Goal: Task Accomplishment & Management: Manage account settings

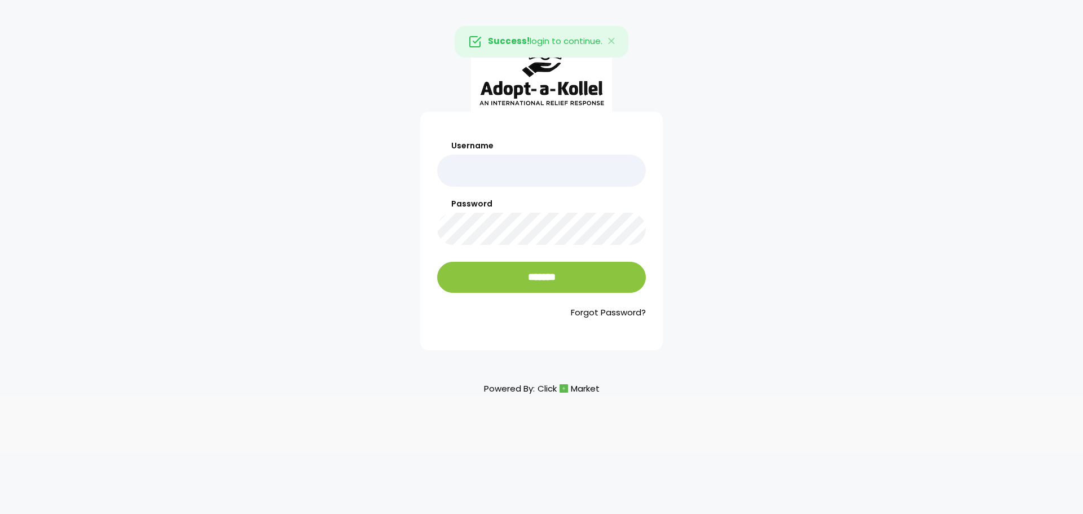
type input "**********"
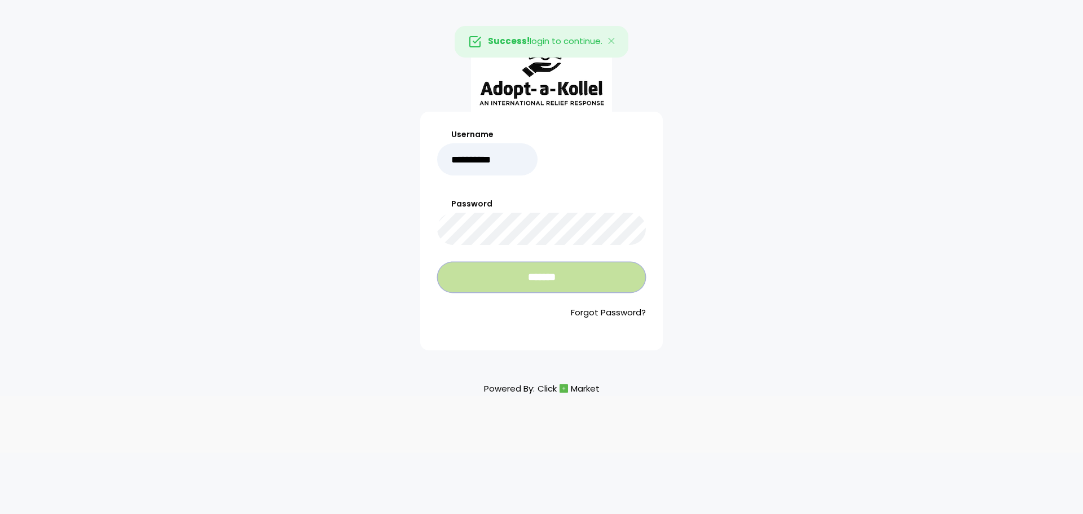
click at [538, 275] on input "*******" at bounding box center [541, 277] width 209 height 31
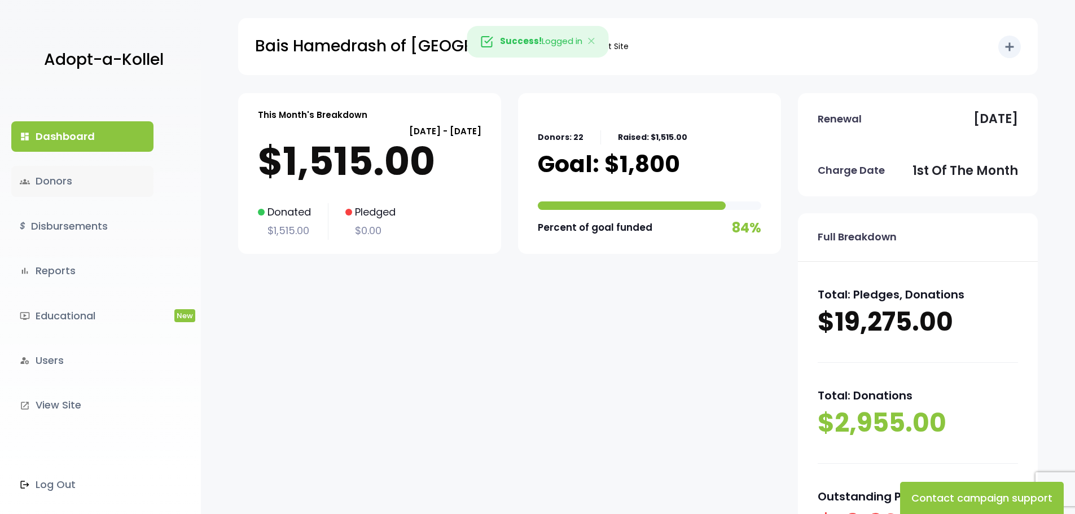
click at [49, 179] on link "groups Donors" at bounding box center [82, 181] width 142 height 30
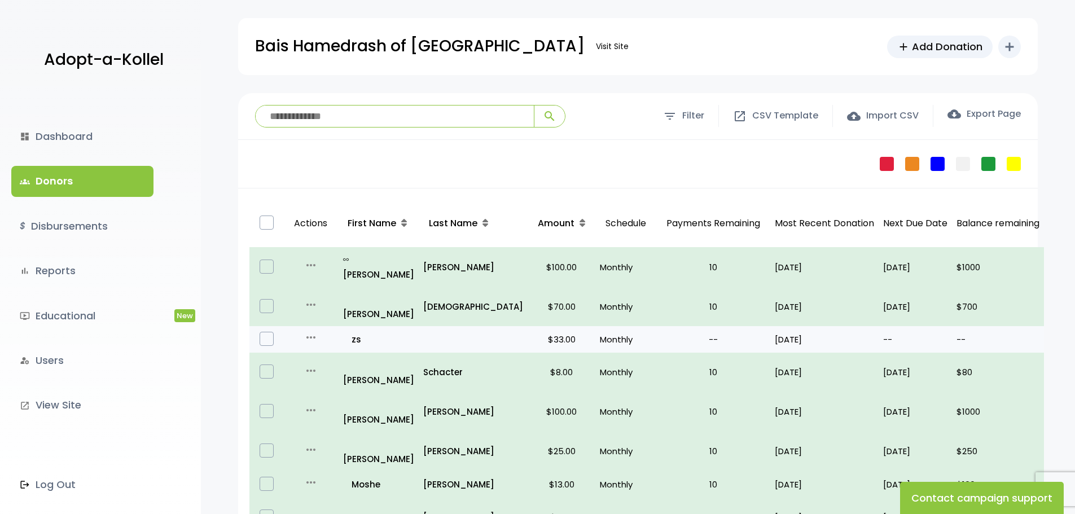
click at [271, 332] on label at bounding box center [266, 339] width 14 height 14
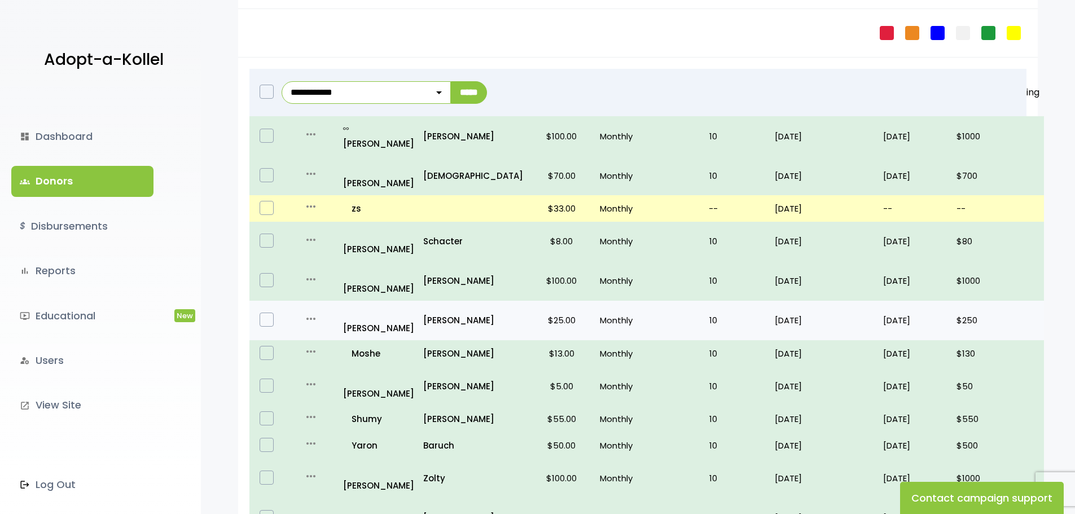
scroll to position [113, 0]
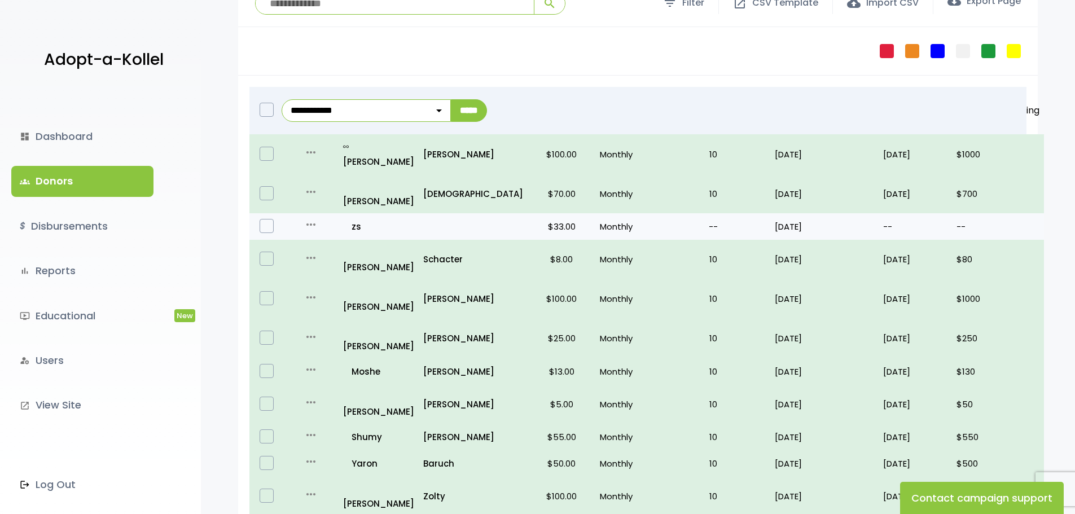
click at [316, 218] on icon "more_horiz" at bounding box center [311, 225] width 14 height 14
click at [337, 234] on link "Edit" at bounding box center [331, 247] width 95 height 27
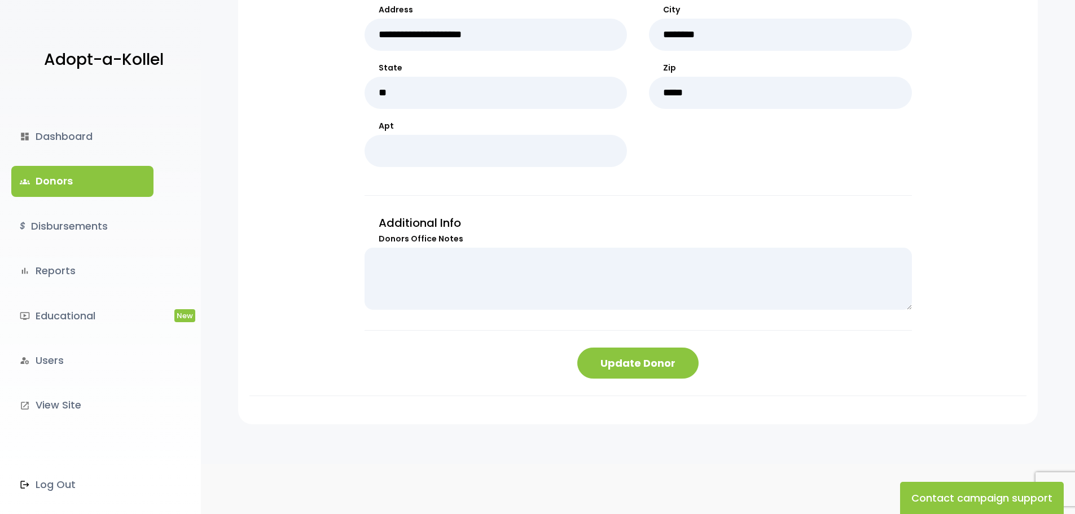
scroll to position [574, 0]
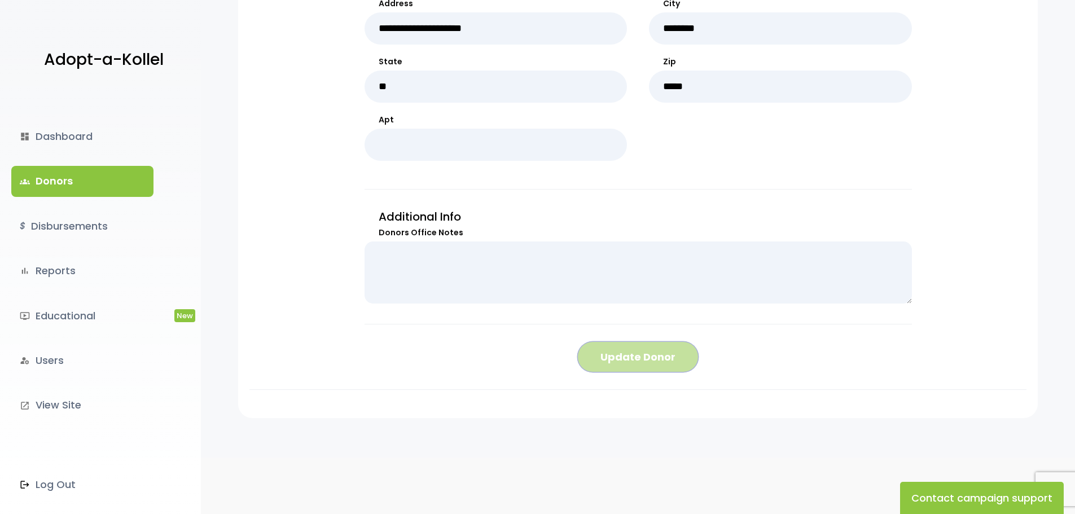
click at [646, 363] on button "Update Donor" at bounding box center [637, 356] width 121 height 31
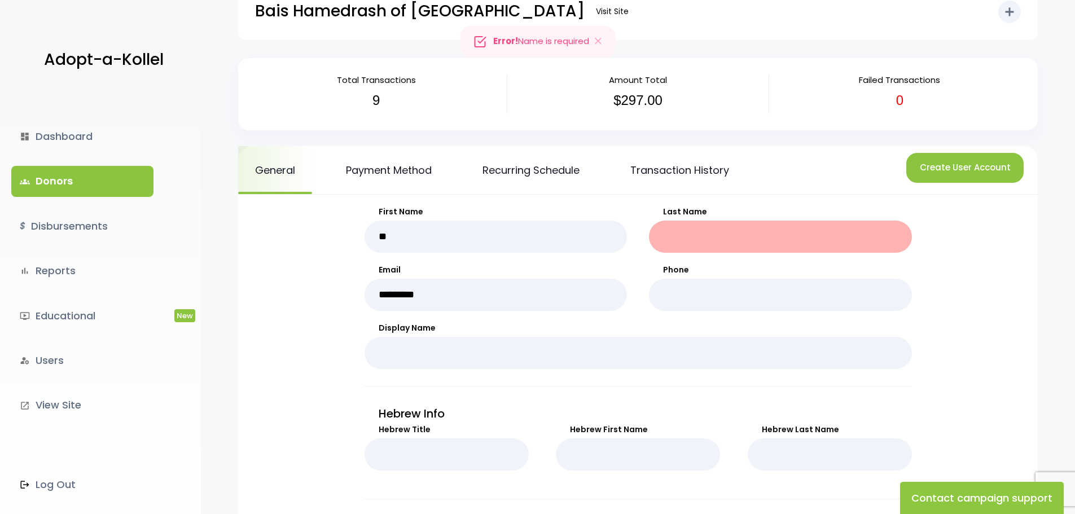
scroll to position [10, 0]
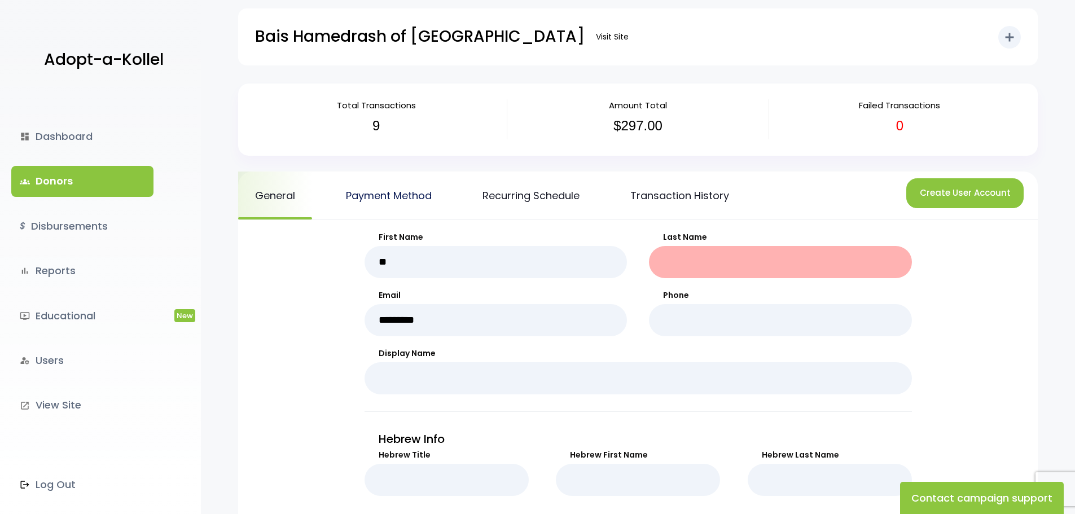
click at [396, 197] on link "Payment Method" at bounding box center [389, 195] width 120 height 48
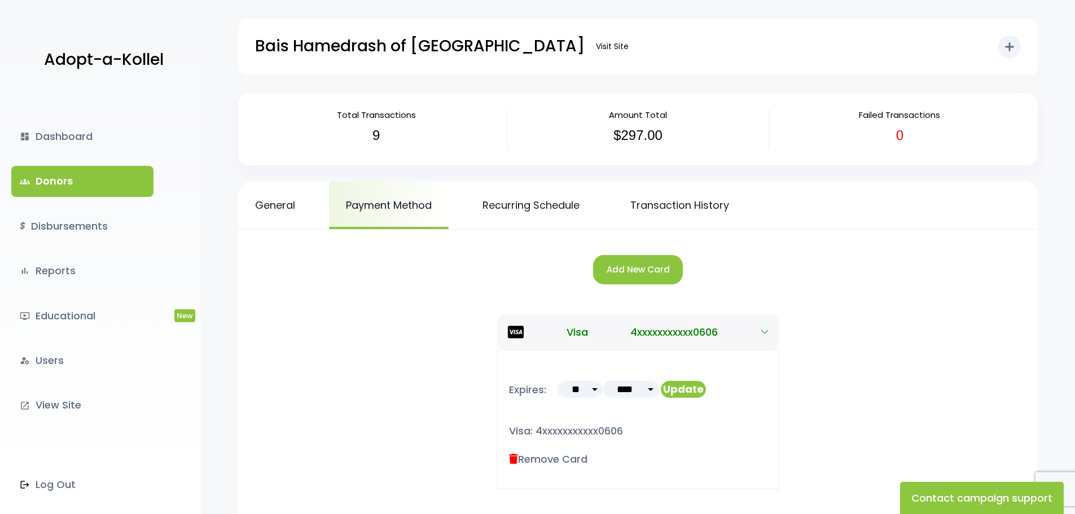
click at [548, 457] on label "Remove Card" at bounding box center [548, 458] width 78 height 15
click at [516, 456] on icon at bounding box center [513, 459] width 9 height 10
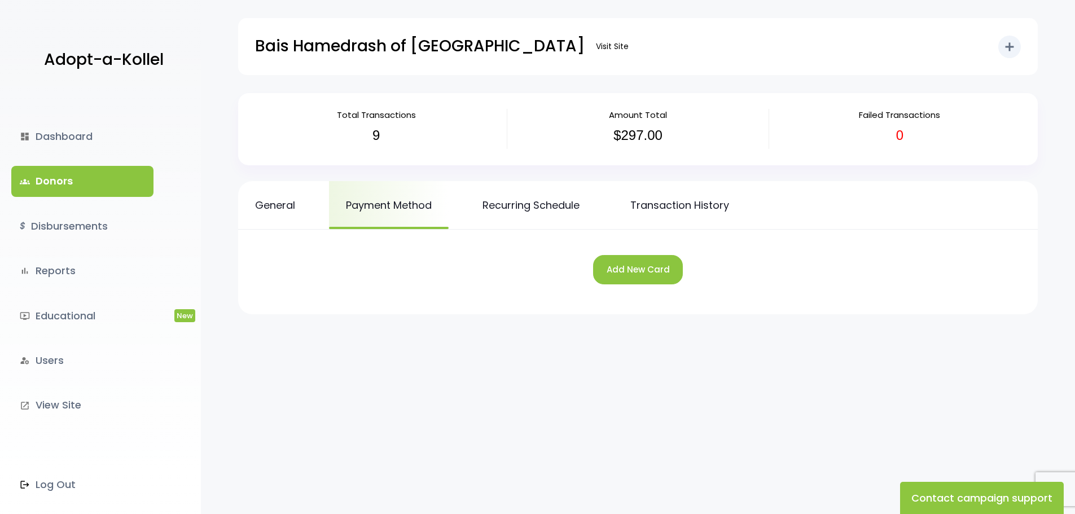
click at [52, 179] on link "groups Donors" at bounding box center [82, 181] width 142 height 30
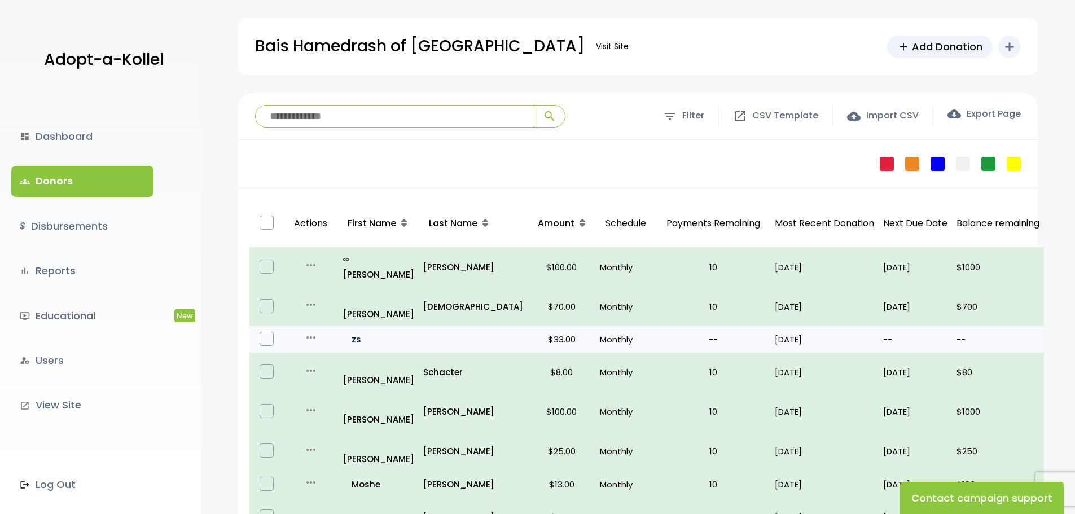
click at [363, 332] on p "all_inclusive zs" at bounding box center [378, 339] width 71 height 15
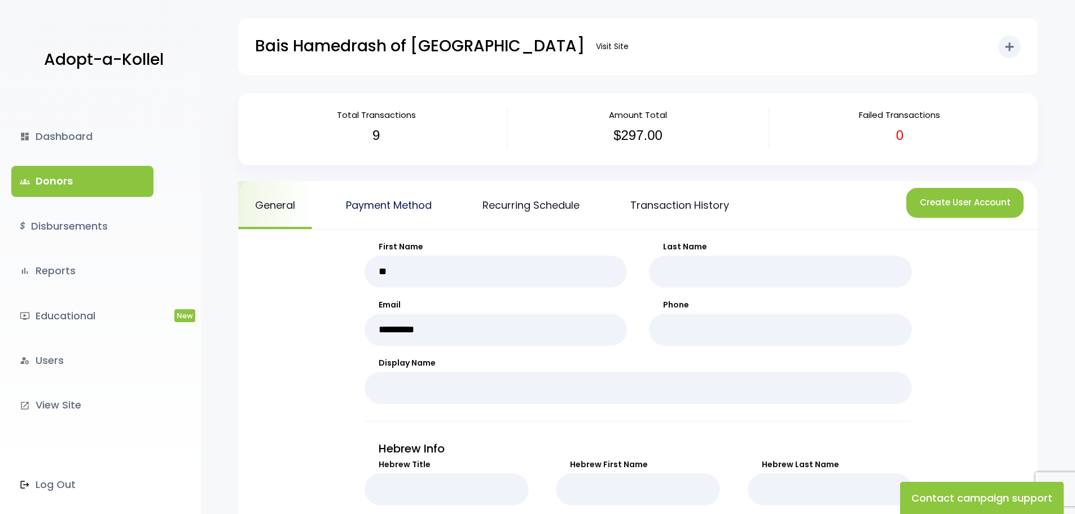
click at [403, 203] on link "Payment Method" at bounding box center [389, 205] width 120 height 48
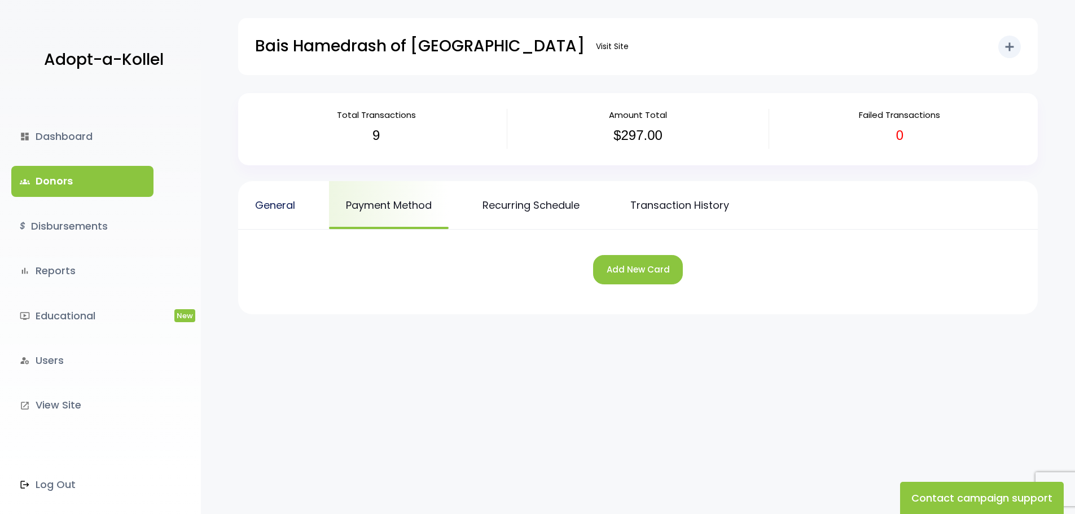
click at [264, 204] on link "General" at bounding box center [275, 205] width 74 height 48
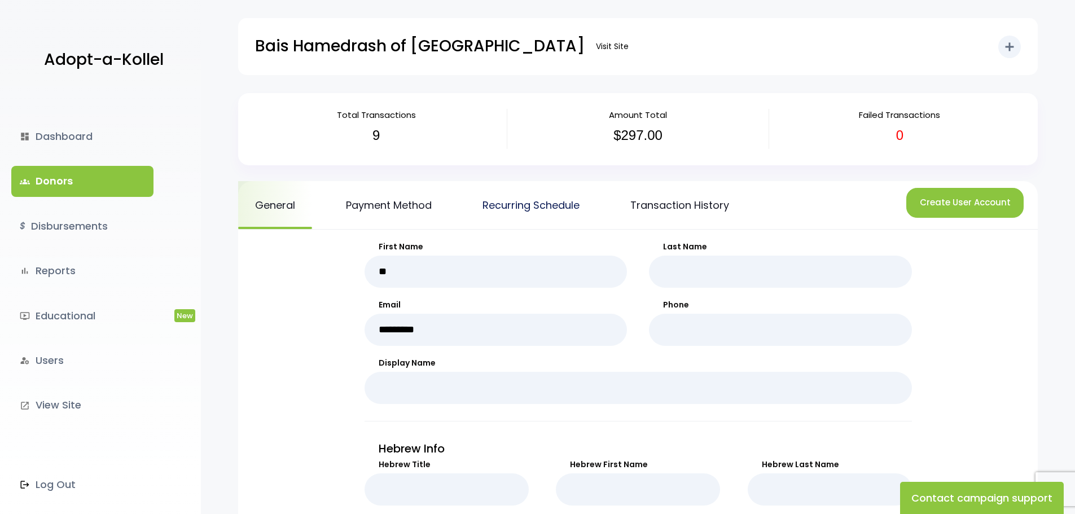
click at [545, 205] on link "Recurring Schedule" at bounding box center [530, 205] width 131 height 48
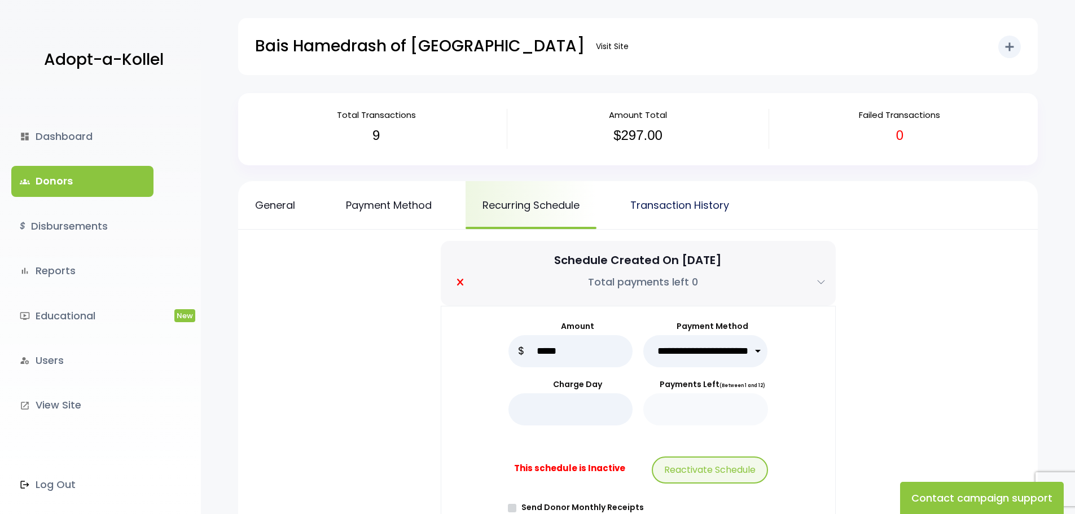
click at [694, 206] on link "Transaction History" at bounding box center [679, 205] width 133 height 48
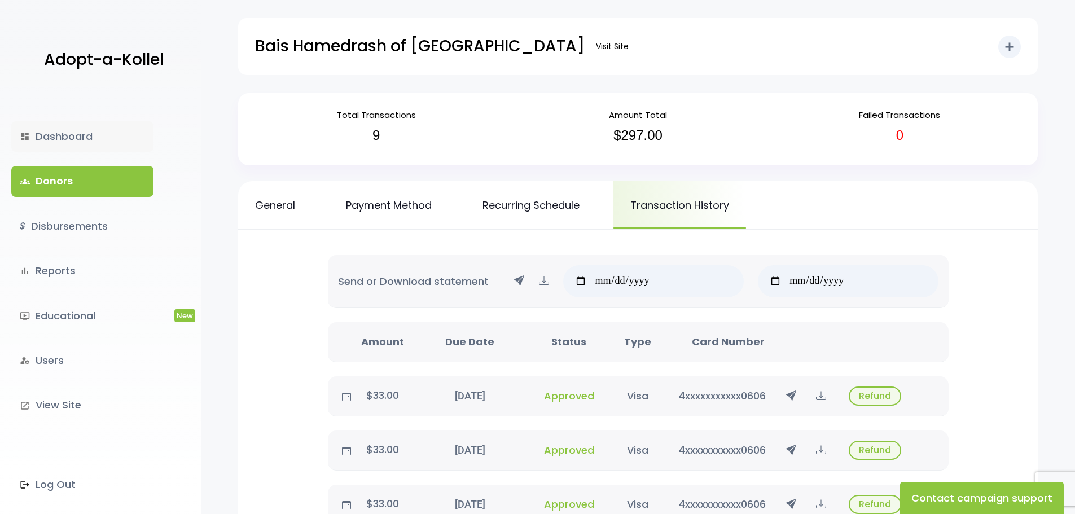
click at [63, 136] on link "dashboard Dashboard" at bounding box center [82, 136] width 142 height 30
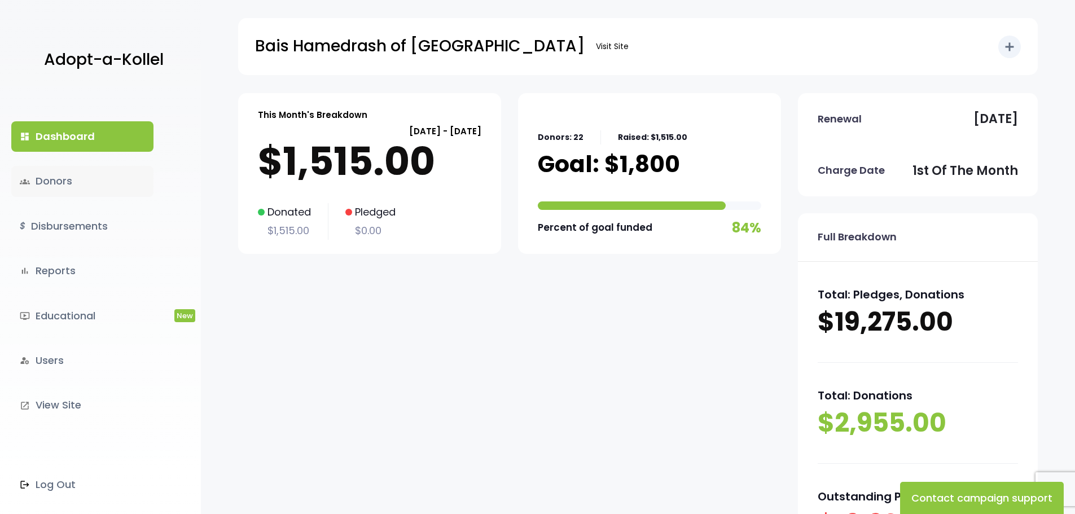
click at [59, 183] on link "groups Donors" at bounding box center [82, 181] width 142 height 30
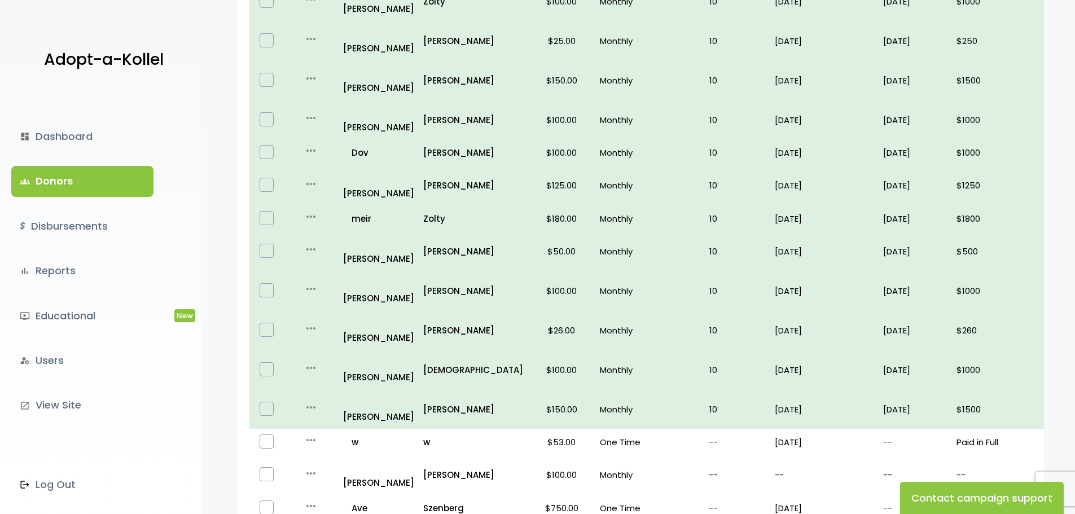
scroll to position [588, 0]
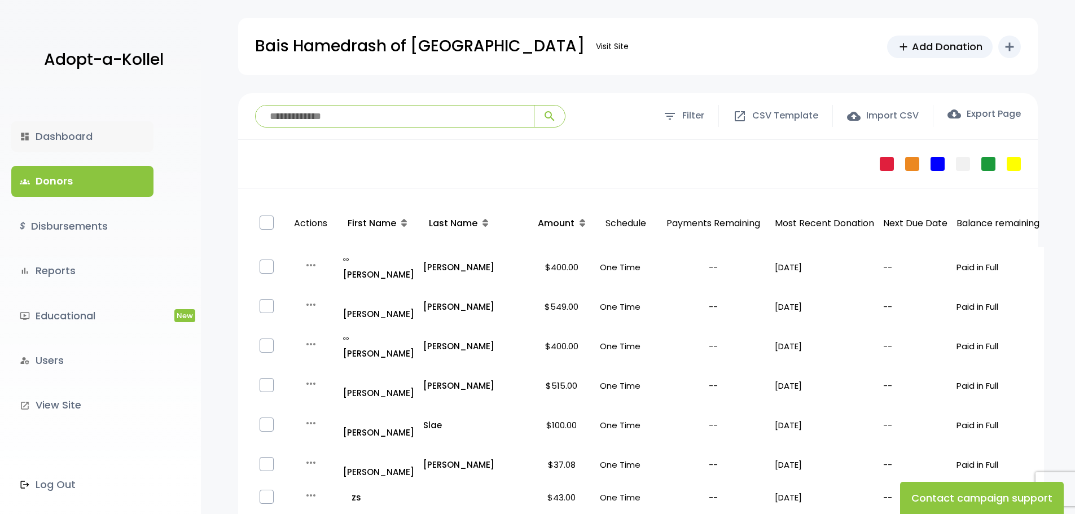
click at [60, 134] on link "dashboard Dashboard" at bounding box center [82, 136] width 142 height 30
